Goal: Information Seeking & Learning: Check status

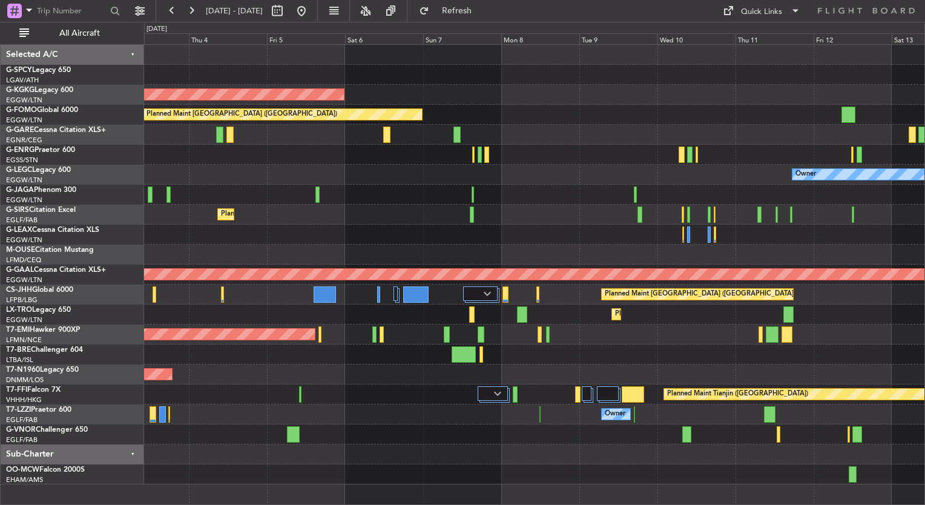
click at [572, 223] on div "Cleaning [GEOGRAPHIC_DATA] ([PERSON_NAME] Intl) AOG Maint [GEOGRAPHIC_DATA] ([G…" at bounding box center [534, 265] width 781 height 440
click at [699, 162] on div at bounding box center [534, 155] width 781 height 20
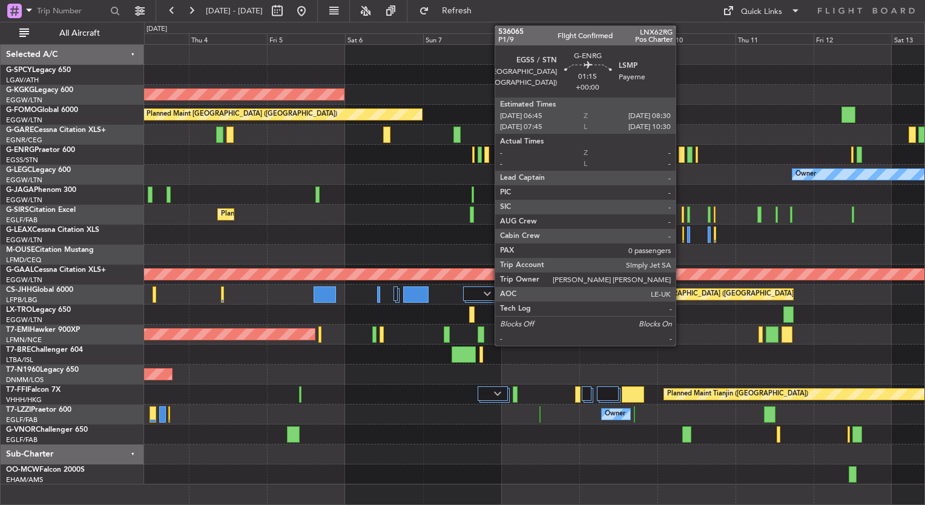
click at [680, 159] on div at bounding box center [682, 155] width 6 height 16
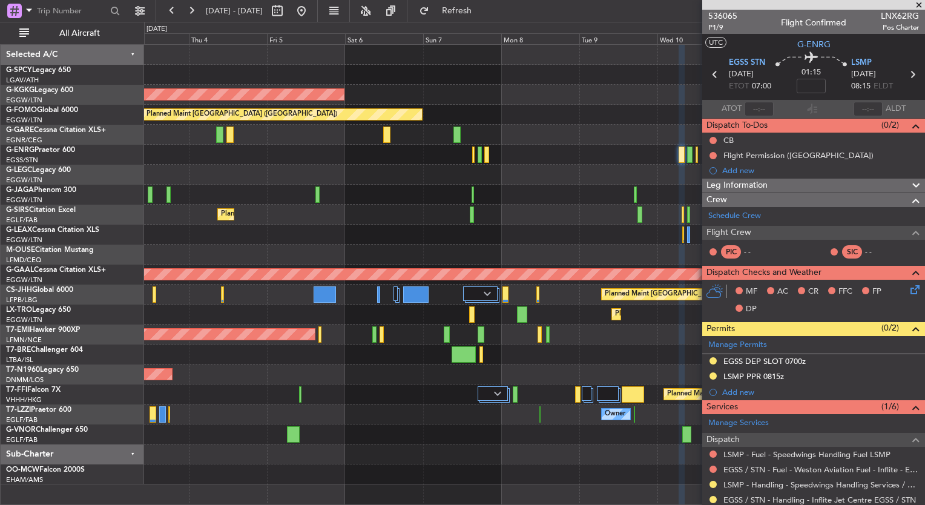
scroll to position [139, 0]
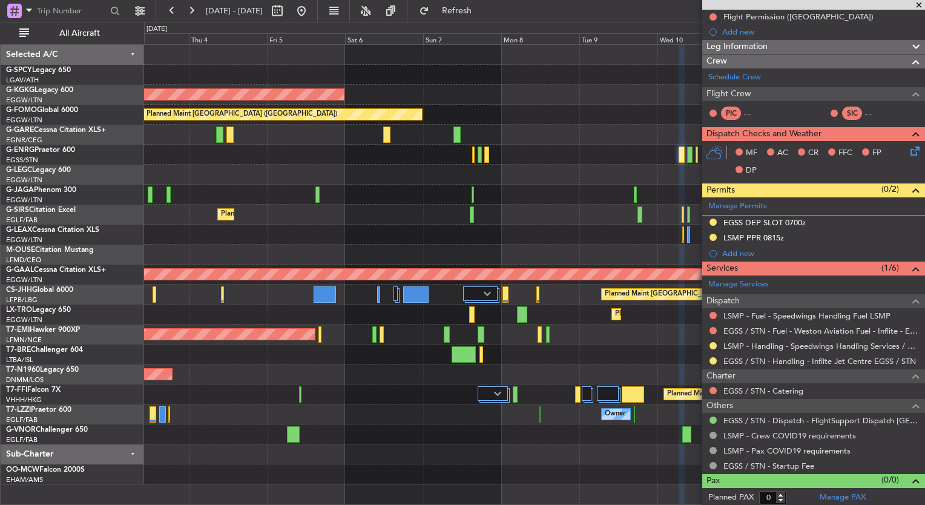
click at [919, 2] on span at bounding box center [919, 5] width 12 height 11
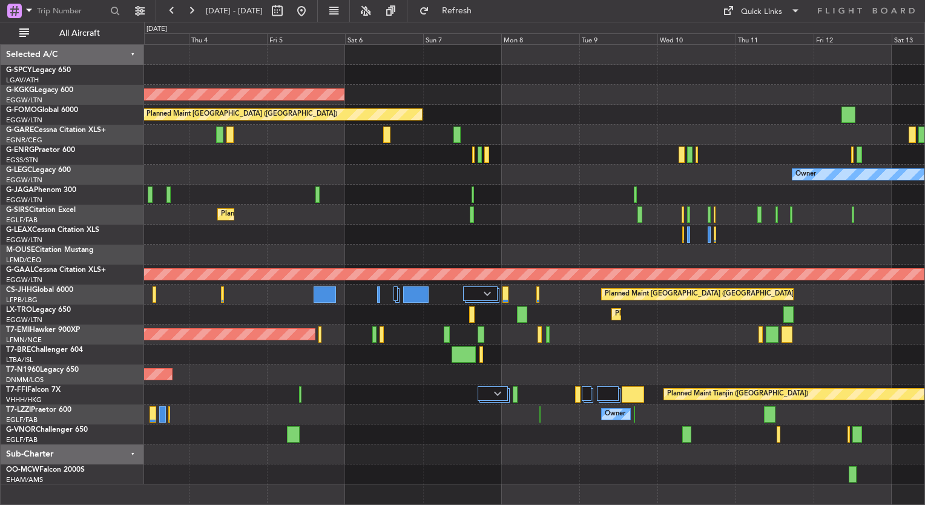
scroll to position [0, 0]
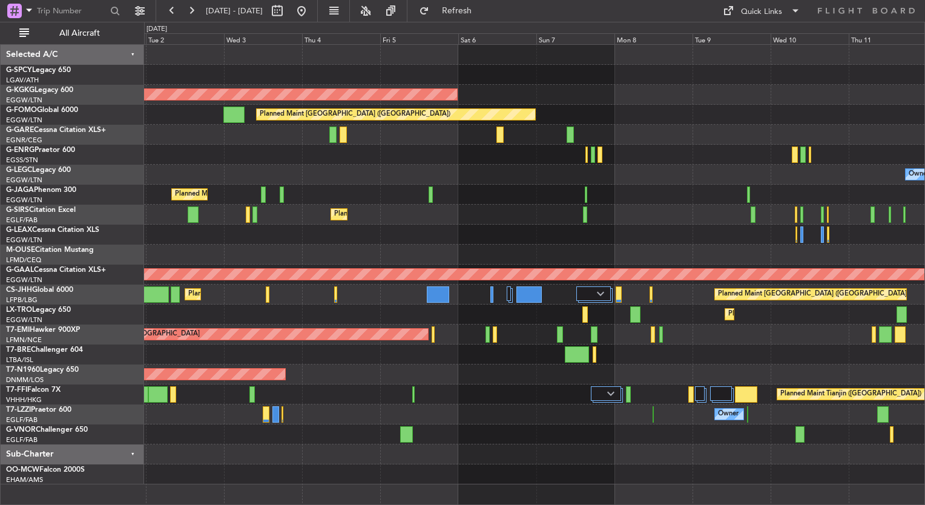
click at [659, 167] on div "Owner Owner" at bounding box center [534, 175] width 781 height 20
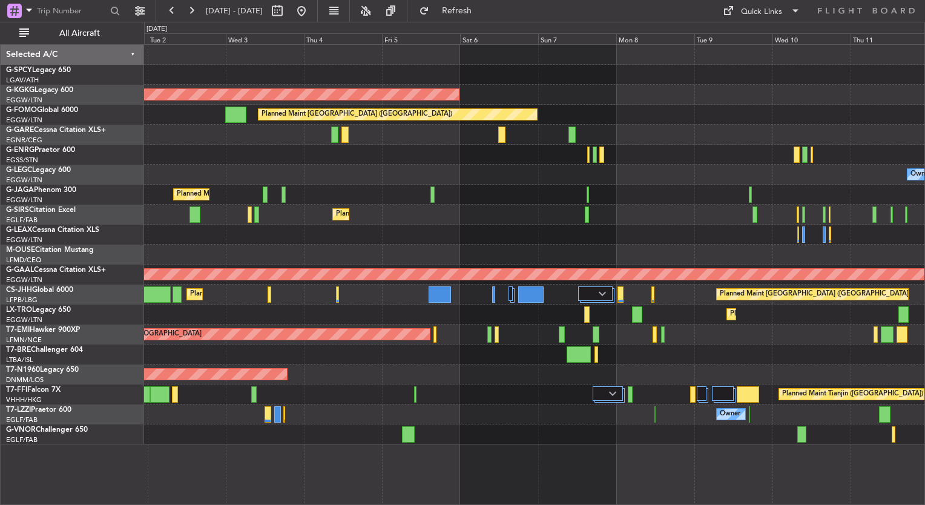
click at [501, 145] on div "Planned Maint Athens ([PERSON_NAME] Intl) Cleaning [GEOGRAPHIC_DATA] ([PERSON_N…" at bounding box center [534, 245] width 781 height 400
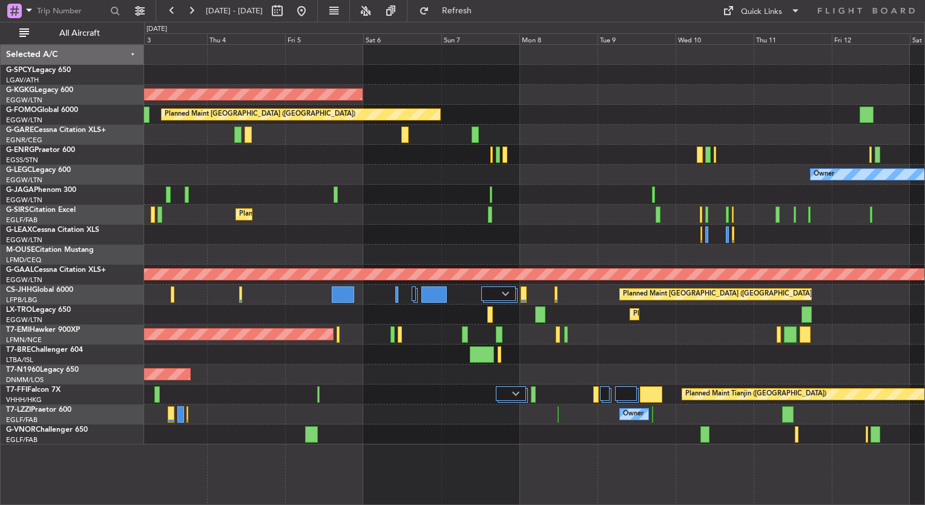
click at [408, 145] on div at bounding box center [534, 155] width 781 height 20
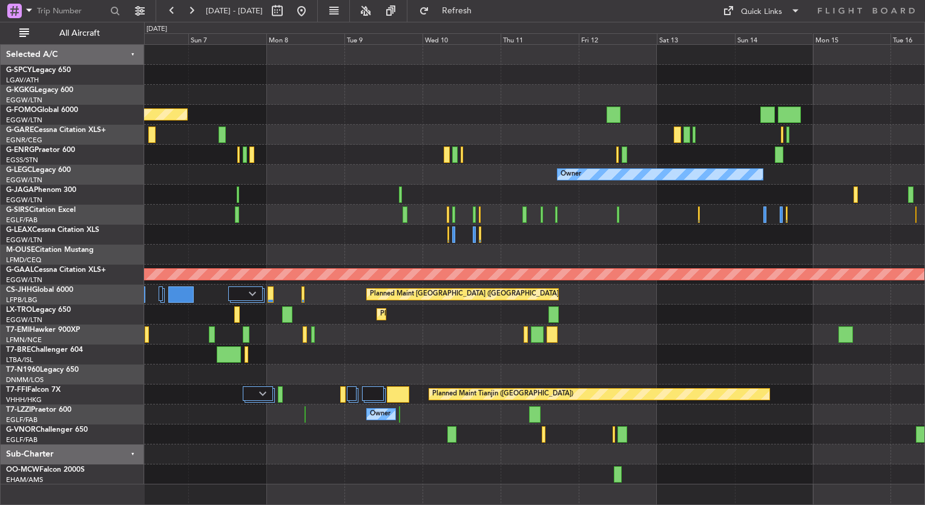
click at [552, 179] on div "AOG Maint [GEOGRAPHIC_DATA] (Ataturk) Planned Maint [GEOGRAPHIC_DATA] ([GEOGRAP…" at bounding box center [534, 265] width 781 height 440
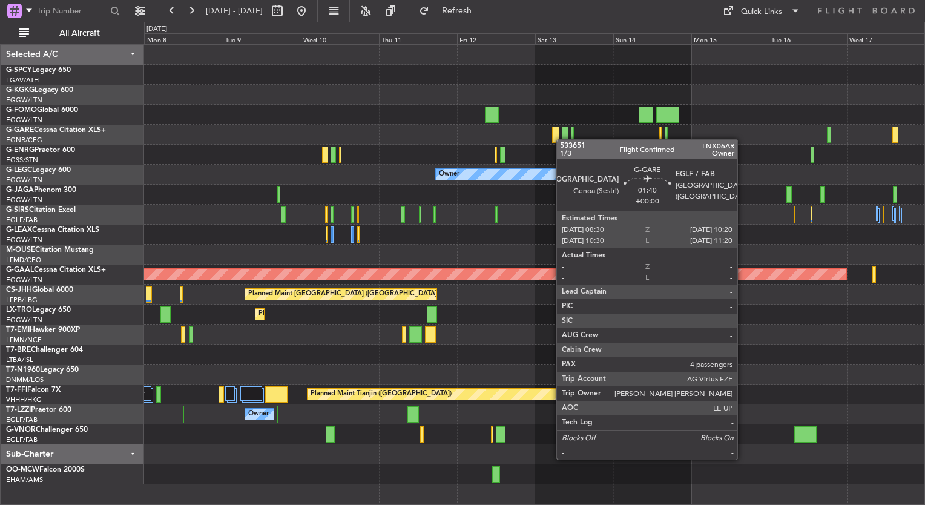
click at [562, 139] on div "AOG Maint [GEOGRAPHIC_DATA] (Ataturk) Planned Maint [GEOGRAPHIC_DATA] ([GEOGRAP…" at bounding box center [534, 265] width 781 height 440
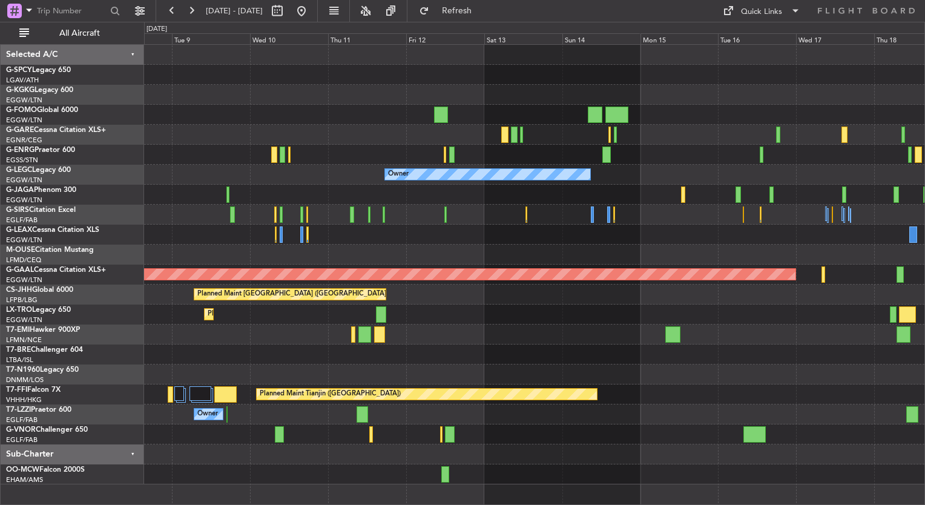
click at [546, 145] on div "Planned Maint [GEOGRAPHIC_DATA] ([GEOGRAPHIC_DATA]) Owner Planned [GEOGRAPHIC_D…" at bounding box center [534, 265] width 781 height 440
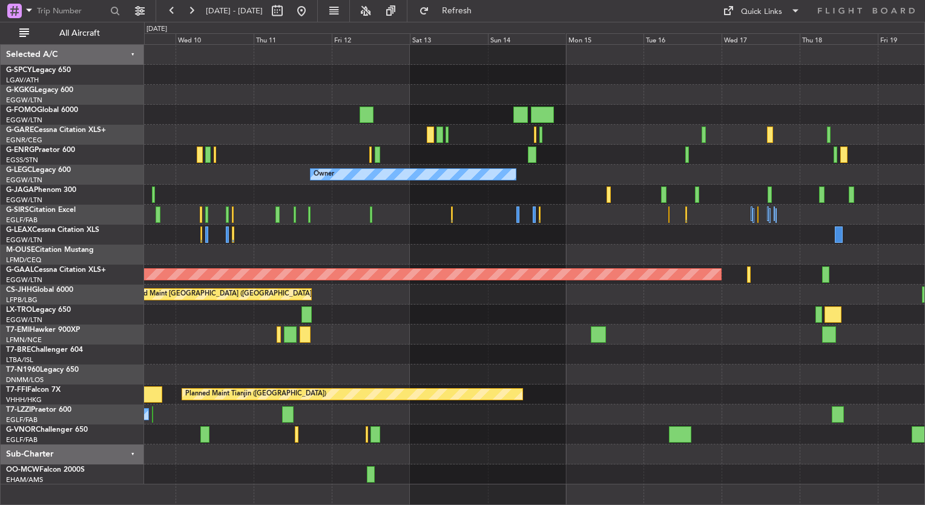
click at [477, 161] on div at bounding box center [534, 155] width 781 height 20
